Goal: Task Accomplishment & Management: Use online tool/utility

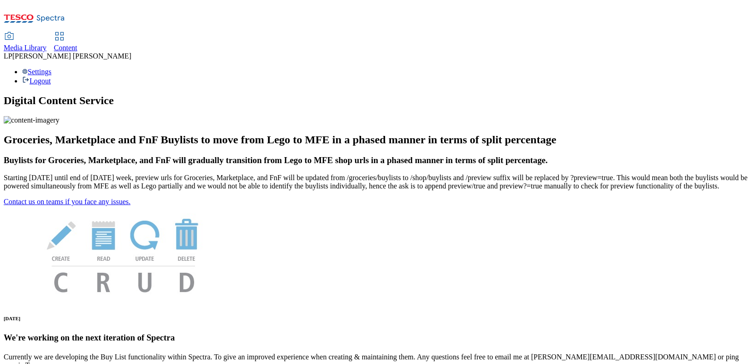
click at [77, 44] on div "Content" at bounding box center [66, 48] width 24 height 8
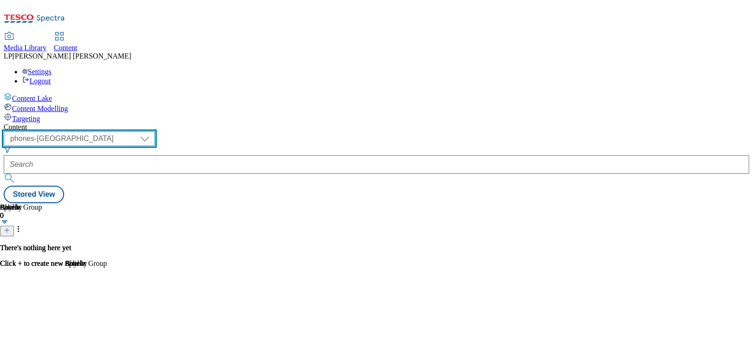
click at [155, 131] on select "dotcom-cz dotcom-hu dotcom-sk fnf-uk ghs-roi ghs-uk group-comms ighs-cz ighs-hu…" at bounding box center [79, 138] width 151 height 15
select select "ghs-roi"
click at [120, 131] on select "dotcom-cz dotcom-hu dotcom-sk fnf-uk ghs-roi ghs-uk group-comms ighs-cz ighs-hu…" at bounding box center [79, 138] width 151 height 15
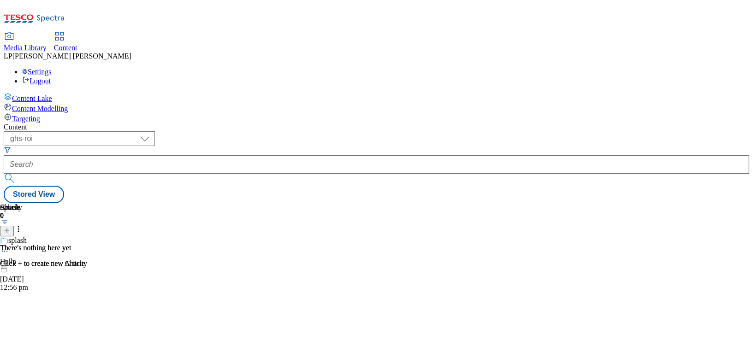
click at [242, 155] on div at bounding box center [377, 164] width 746 height 18
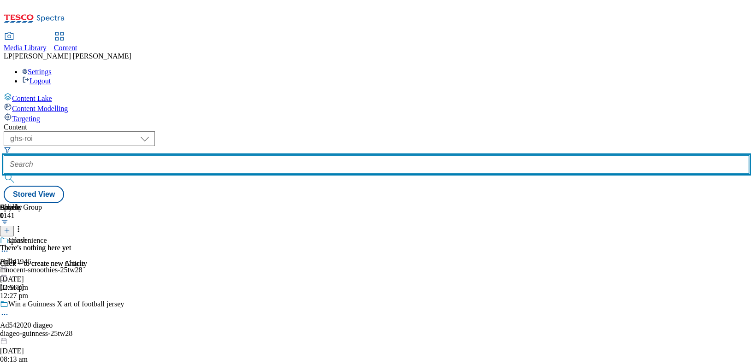
click at [262, 155] on input "text" at bounding box center [377, 164] width 746 height 18
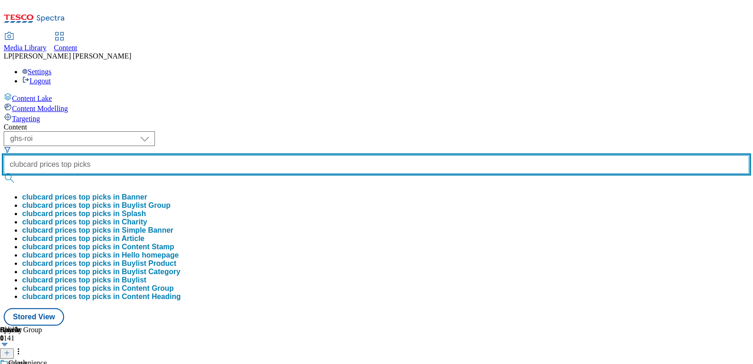
scroll to position [0, 5]
type input "clubcard prices top picks"
click at [4, 174] on button "submit" at bounding box center [10, 178] width 13 height 9
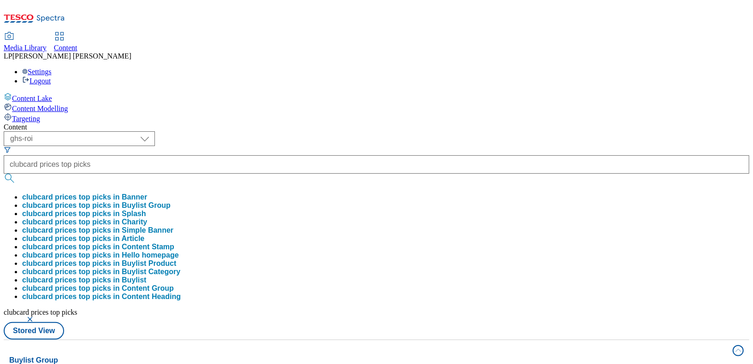
click at [381, 355] on div "Buylist Group 4 lanes | 200 items" at bounding box center [368, 371] width 718 height 32
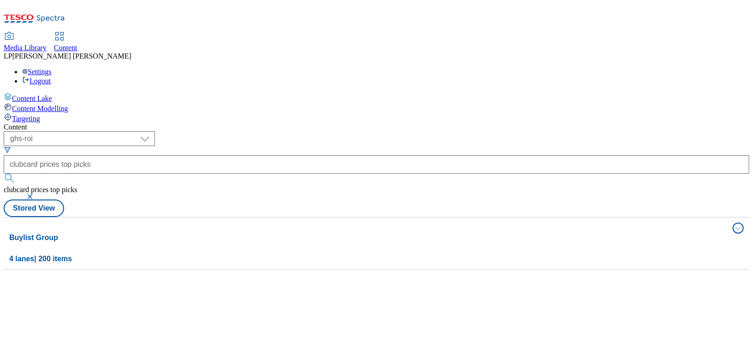
click at [17, 174] on button "submit" at bounding box center [10, 178] width 13 height 9
click at [36, 194] on button "button" at bounding box center [30, 197] width 9 height 6
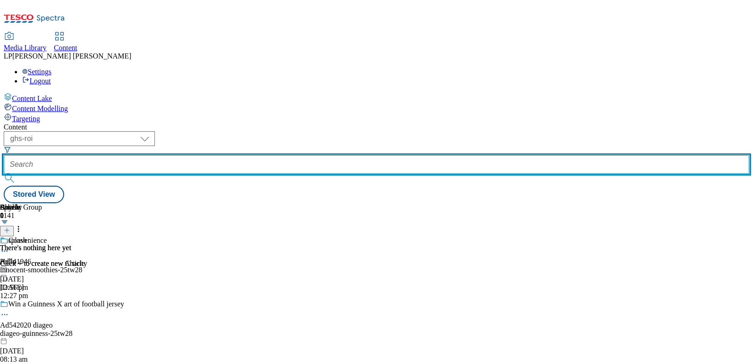
click at [291, 155] on input "text" at bounding box center [377, 164] width 746 height 18
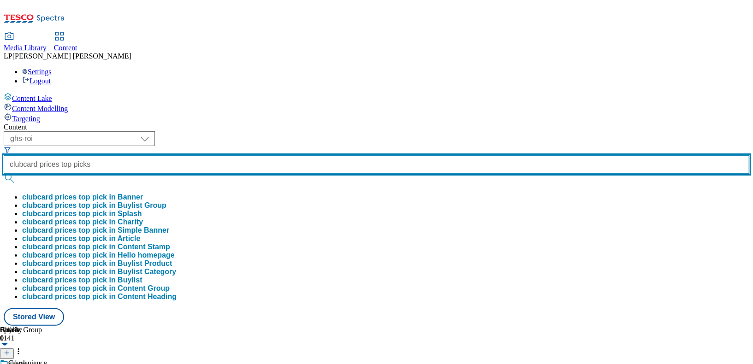
scroll to position [0, 5]
type input "clubcard prices top picks"
click at [4, 174] on button "submit" at bounding box center [10, 178] width 13 height 9
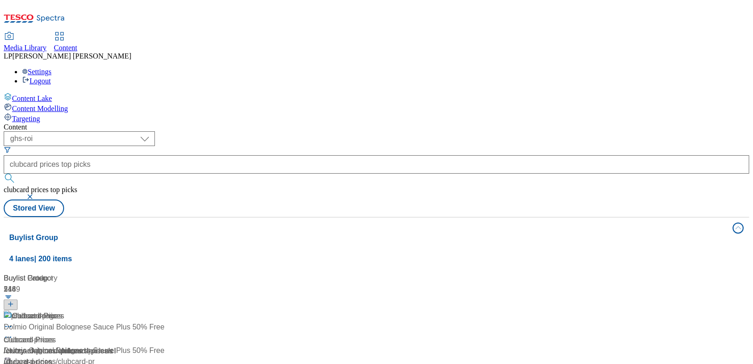
scroll to position [166, 0]
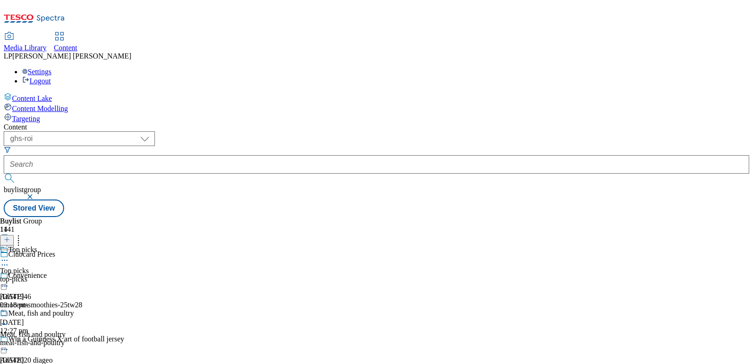
scroll to position [67, 0]
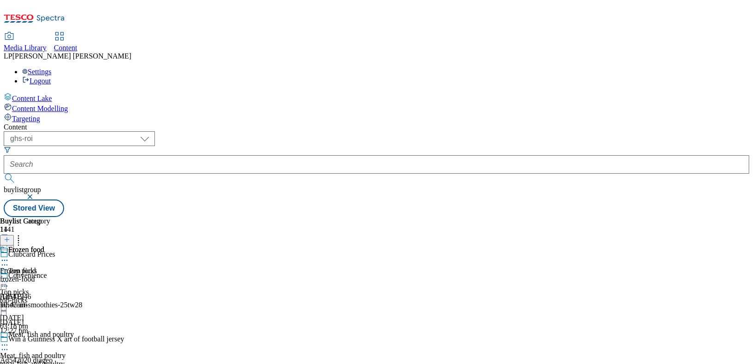
scroll to position [1132, 0]
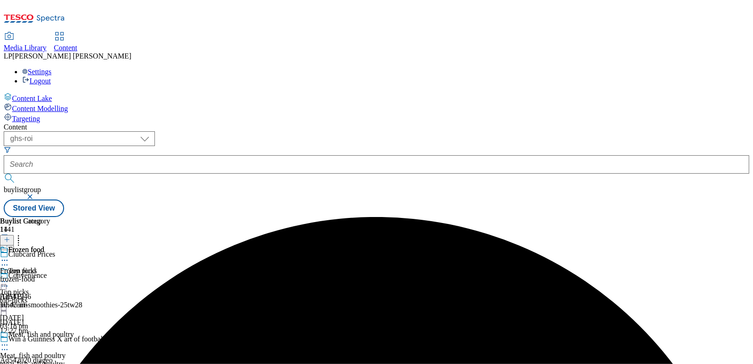
scroll to position [0, 0]
click at [9, 256] on icon at bounding box center [4, 260] width 9 height 9
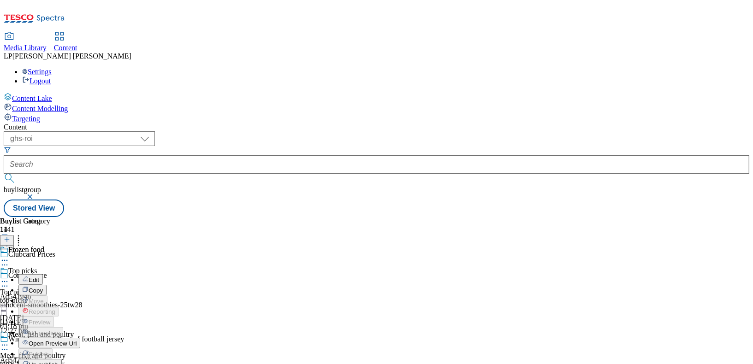
scroll to position [1051, 0]
click at [50, 262] on div "Frozen food Frozen food frozen-food 28 Aug 2025 01:47 pm" at bounding box center [25, 278] width 50 height 64
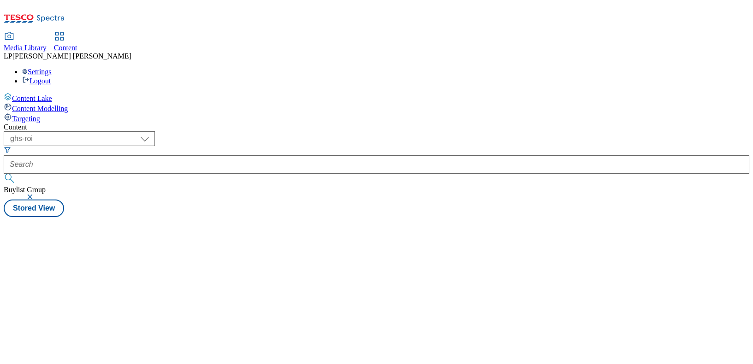
select select "ghs-roi"
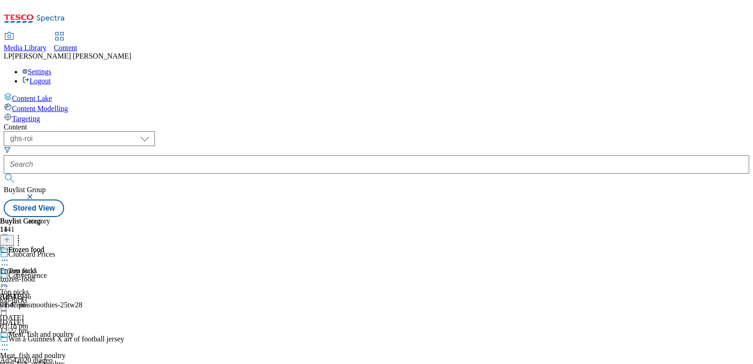
scroll to position [741, 0]
click at [23, 234] on icon at bounding box center [18, 238] width 9 height 9
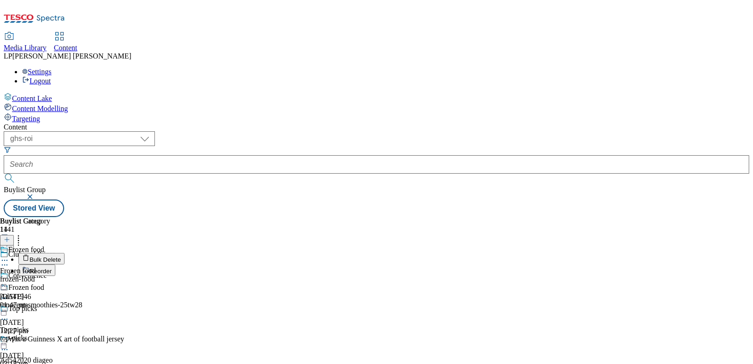
click at [55, 265] on button "Reorder" at bounding box center [36, 271] width 37 height 12
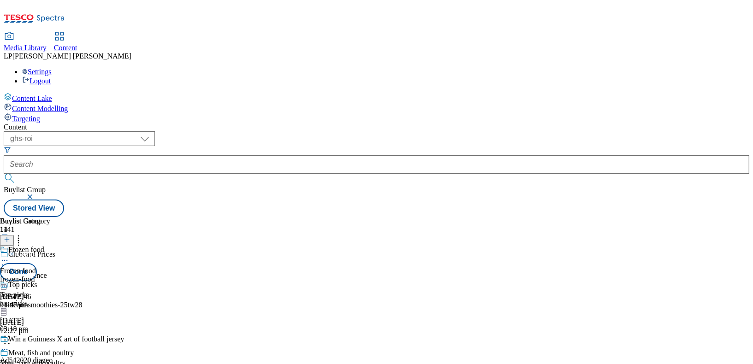
scroll to position [1066, 0]
drag, startPoint x: 392, startPoint y: 323, endPoint x: 394, endPoint y: 163, distance: 160.1
click at [394, 163] on body "Icons icon_account icon_add icon_backward_link icon_basket icon_benefits icon_c…" at bounding box center [377, 111] width 746 height 214
drag, startPoint x: 387, startPoint y: 235, endPoint x: 388, endPoint y: 156, distance: 78.9
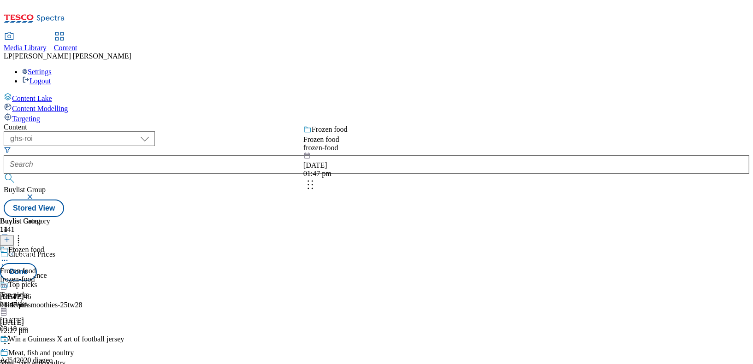
click at [388, 156] on body "Icons icon_account icon_add icon_backward_link icon_basket icon_benefits icon_c…" at bounding box center [377, 111] width 746 height 214
drag, startPoint x: 378, startPoint y: 253, endPoint x: 377, endPoint y: 165, distance: 88.1
click at [377, 165] on body "Icons icon_account icon_add icon_backward_link icon_basket icon_benefits icon_c…" at bounding box center [377, 111] width 746 height 214
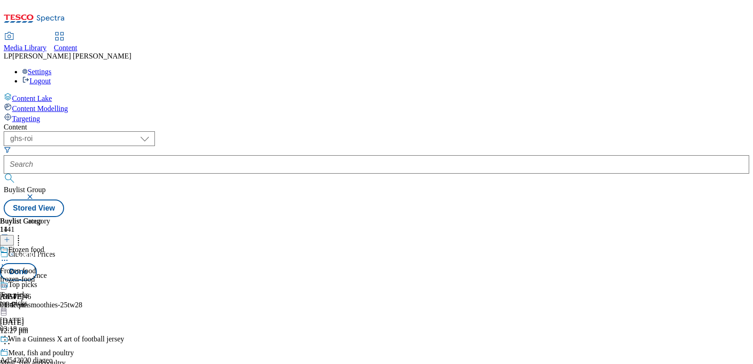
click at [385, 217] on body "Icons icon_account icon_add icon_backward_link icon_basket icon_benefits icon_c…" at bounding box center [377, 111] width 746 height 214
click at [23, 234] on icon at bounding box center [18, 238] width 9 height 9
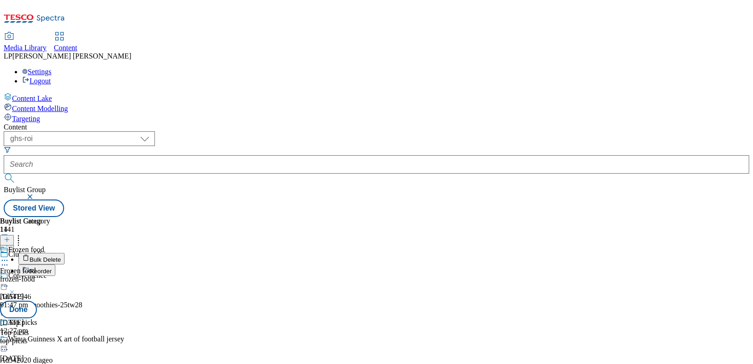
click at [190, 250] on div "Clubcard Prices" at bounding box center [95, 260] width 190 height 21
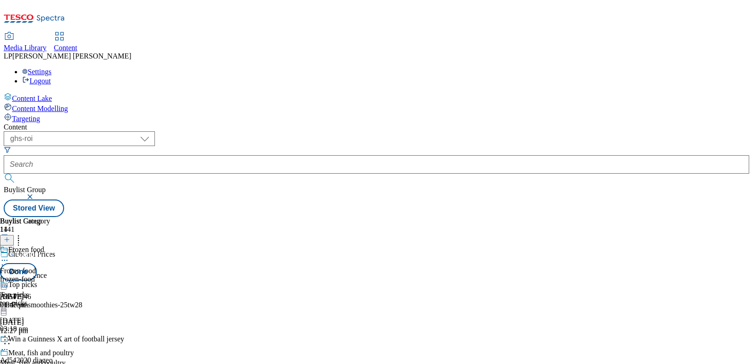
click at [9, 261] on icon at bounding box center [4, 265] width 9 height 9
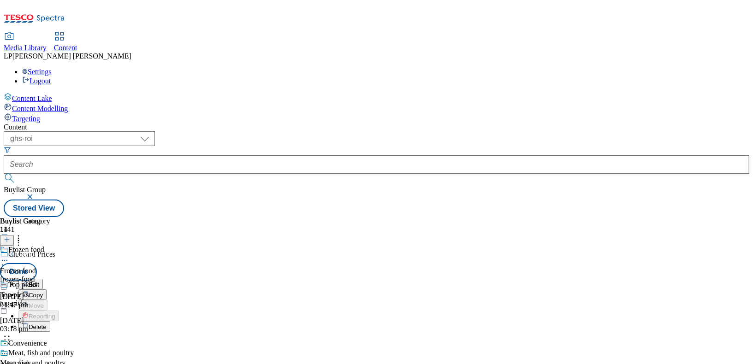
click at [385, 165] on body "Icons icon_account icon_add icon_backward_link icon_basket icon_benefits icon_c…" at bounding box center [377, 111] width 746 height 214
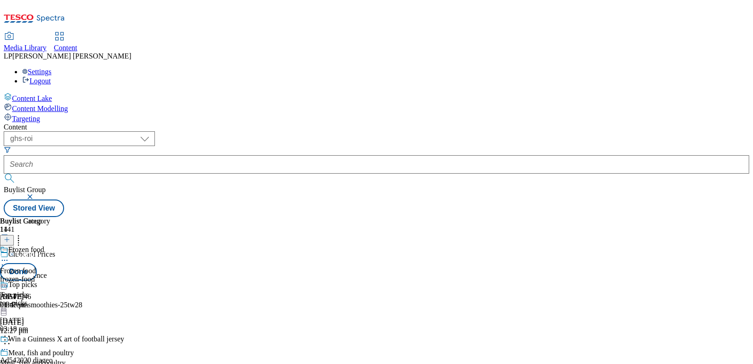
scroll to position [793, 0]
click at [37, 263] on button "Done" at bounding box center [18, 272] width 37 height 18
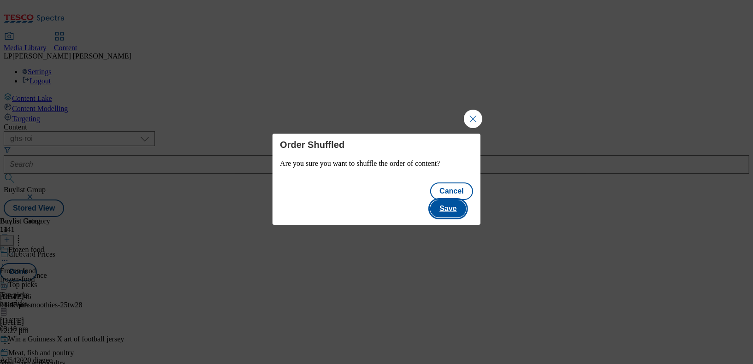
click at [454, 200] on button "Save" at bounding box center [448, 209] width 36 height 18
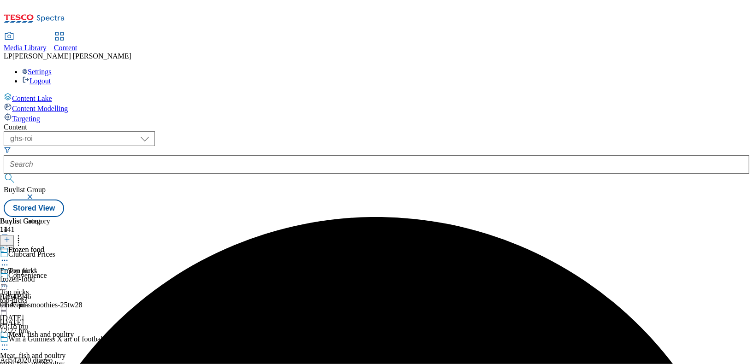
scroll to position [813, 0]
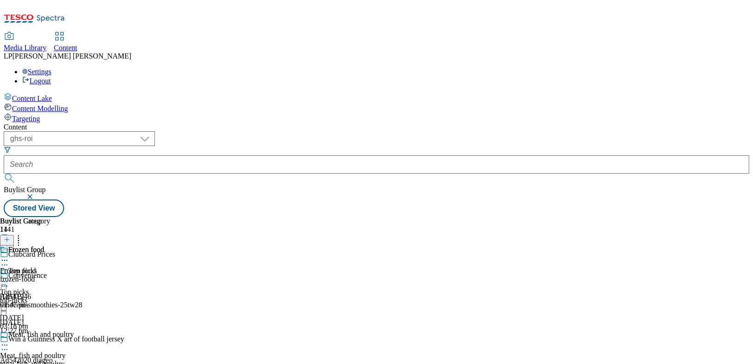
click at [23, 234] on icon at bounding box center [18, 238] width 9 height 9
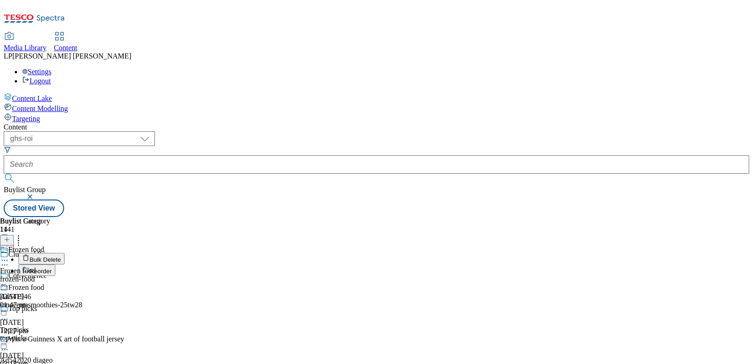
click at [97, 217] on header "Buylist 14 Bulk Delete Reorder" at bounding box center [48, 246] width 97 height 59
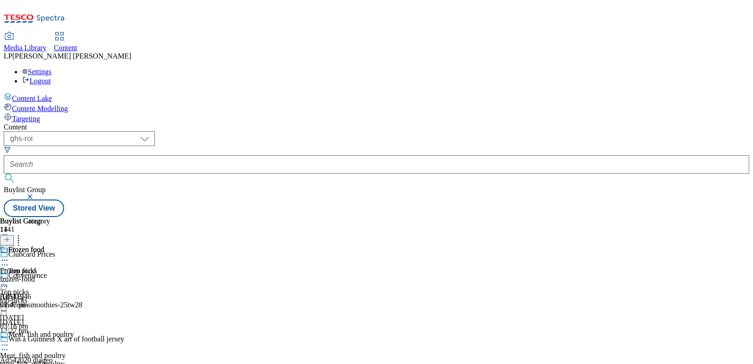
click at [465, 123] on div "Content ( optional ) dotcom-cz dotcom-hu dotcom-sk fnf-uk ghs-roi ghs-uk group-…" at bounding box center [377, 170] width 746 height 94
click at [9, 261] on icon at bounding box center [4, 265] width 9 height 9
click at [435, 123] on div "Content ( optional ) dotcom-cz dotcom-hu dotcom-sk fnf-uk ghs-roi ghs-uk group-…" at bounding box center [377, 170] width 746 height 94
drag, startPoint x: 371, startPoint y: 267, endPoint x: 374, endPoint y: 348, distance: 81.2
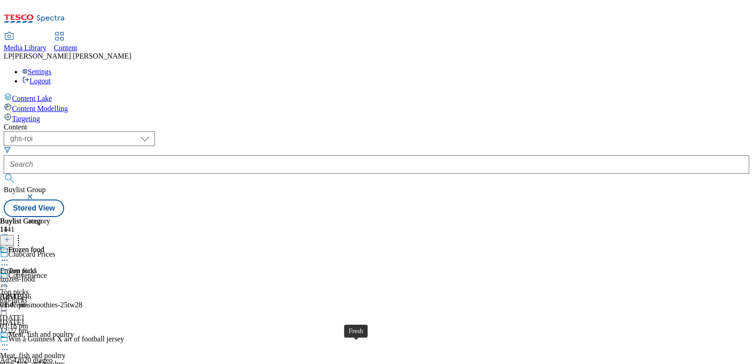
click at [23, 234] on icon at bounding box center [18, 238] width 9 height 9
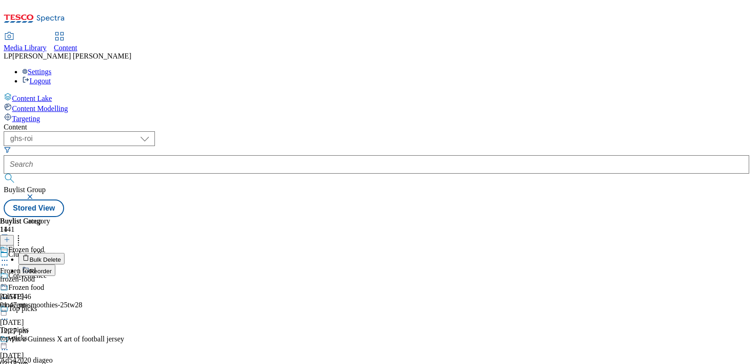
click at [55, 265] on button "Reorder" at bounding box center [36, 271] width 37 height 12
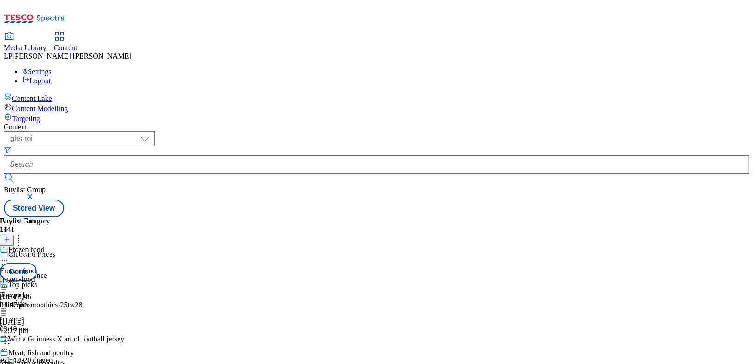
scroll to position [816, 0]
drag, startPoint x: 376, startPoint y: 237, endPoint x: 377, endPoint y: 333, distance: 96.0
click at [377, 217] on body "Icons icon_account icon_add icon_backward_link icon_basket icon_benefits icon_c…" at bounding box center [377, 111] width 746 height 214
drag, startPoint x: 389, startPoint y: 164, endPoint x: 393, endPoint y: 316, distance: 152.8
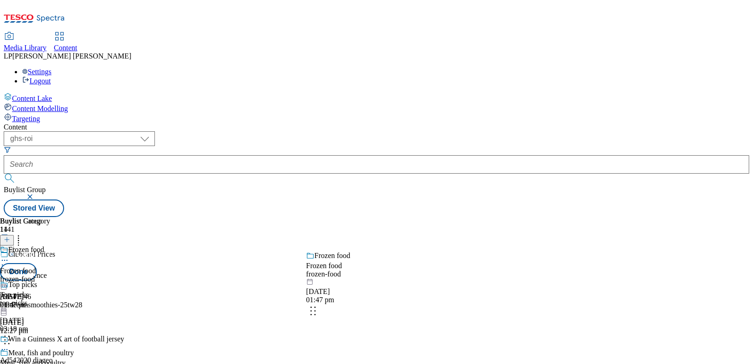
click at [393, 217] on body "Icons icon_account icon_add icon_backward_link icon_basket icon_benefits icon_c…" at bounding box center [377, 111] width 746 height 214
click at [37, 263] on button "Done" at bounding box center [18, 272] width 37 height 18
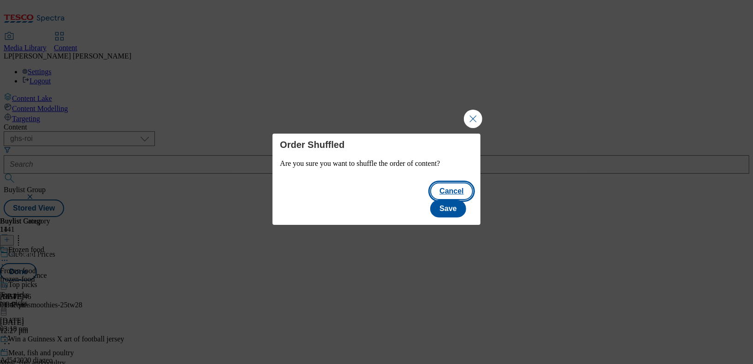
click at [430, 200] on button "Cancel" at bounding box center [451, 192] width 42 height 18
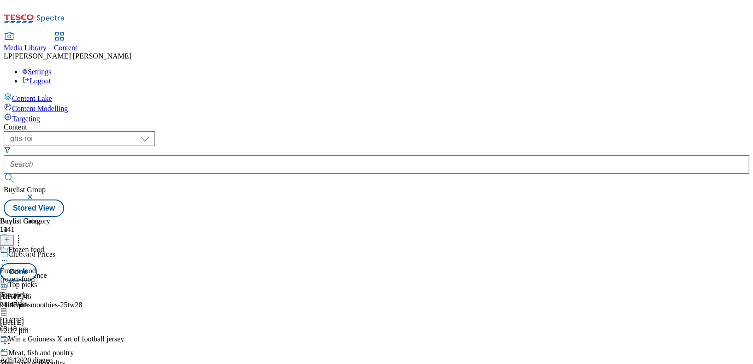
scroll to position [878, 0]
click at [37, 263] on button "Done" at bounding box center [18, 272] width 37 height 18
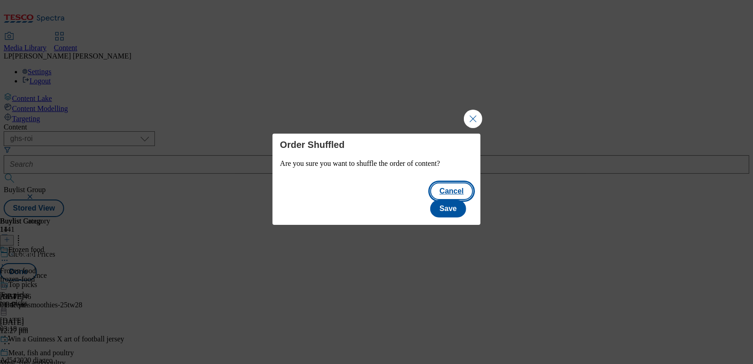
click at [430, 200] on button "Cancel" at bounding box center [451, 192] width 42 height 18
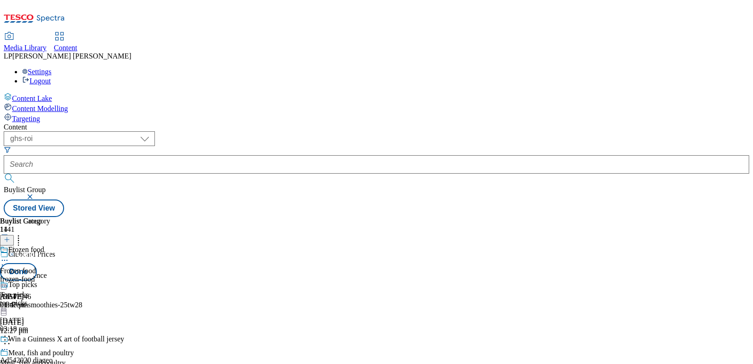
scroll to position [1066, 0]
click at [37, 263] on button "Done" at bounding box center [18, 272] width 37 height 18
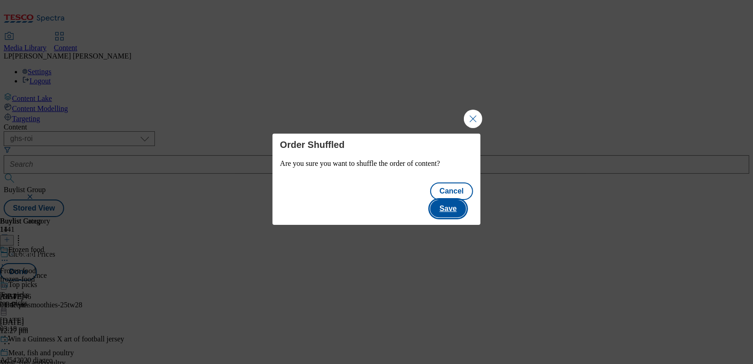
click at [452, 201] on button "Save" at bounding box center [448, 209] width 36 height 18
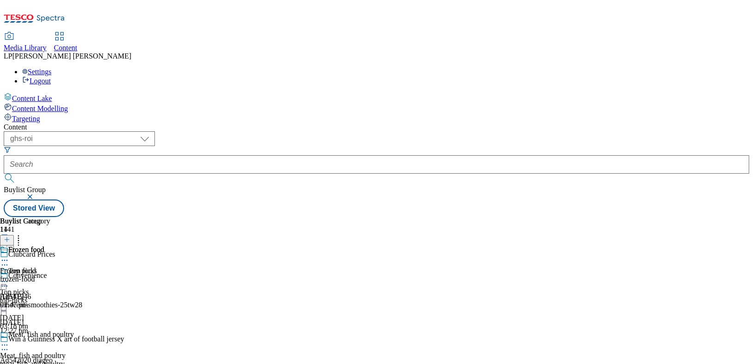
scroll to position [1051, 0]
click at [393, 123] on div "Content ( optional ) dotcom-cz dotcom-hu dotcom-sk fnf-uk ghs-roi ghs-uk group-…" at bounding box center [377, 170] width 746 height 94
click at [46, 123] on div "Content Lake Content Modelling Targeting" at bounding box center [377, 108] width 746 height 30
